Goal: Use online tool/utility: Utilize a website feature to perform a specific function

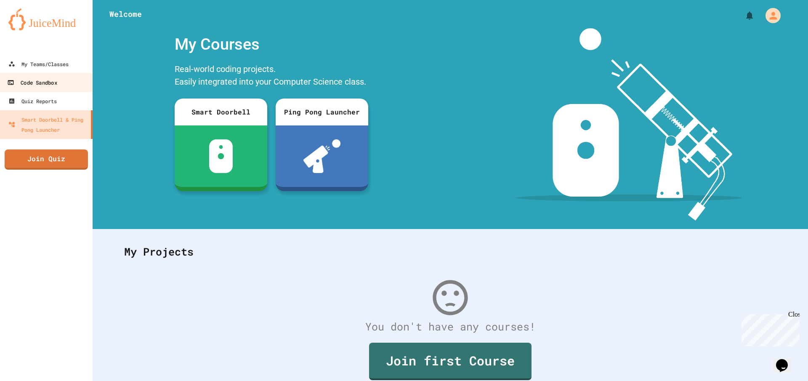
click at [48, 84] on div "Code Sandbox" at bounding box center [32, 82] width 50 height 11
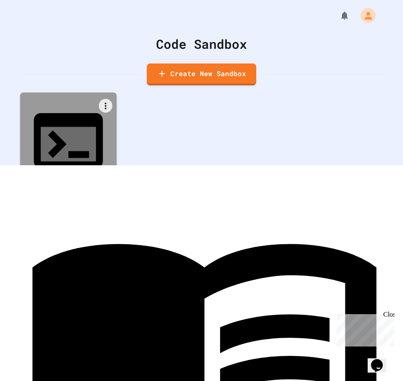
click at [56, 139] on icon at bounding box center [68, 140] width 83 height 83
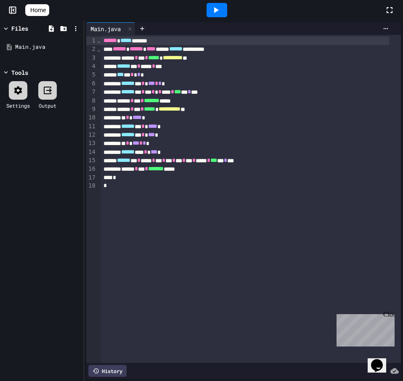
click at [209, 171] on div "****** * *** * ******* ****" at bounding box center [245, 169] width 288 height 8
